Goal: Check status: Check status

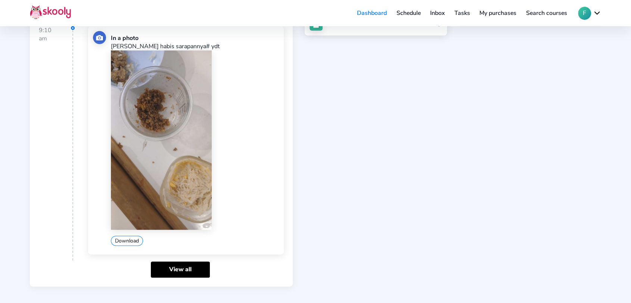
scroll to position [239, 0]
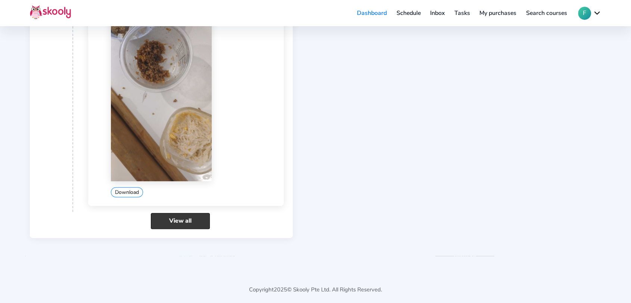
click at [188, 216] on link "View all" at bounding box center [180, 221] width 59 height 16
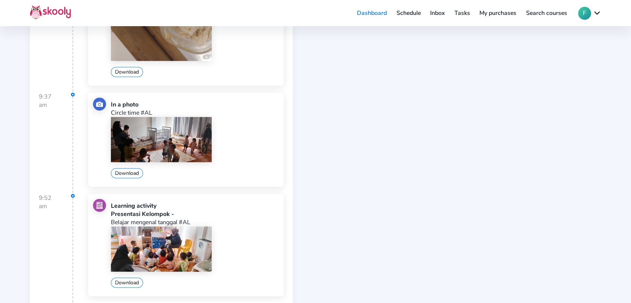
scroll to position [373, 0]
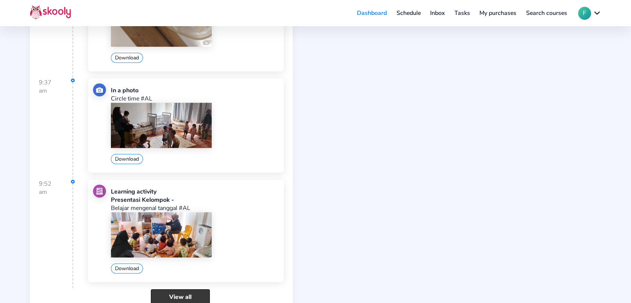
click at [187, 296] on link "View all" at bounding box center [180, 297] width 59 height 16
